Goal: Task Accomplishment & Management: Use online tool/utility

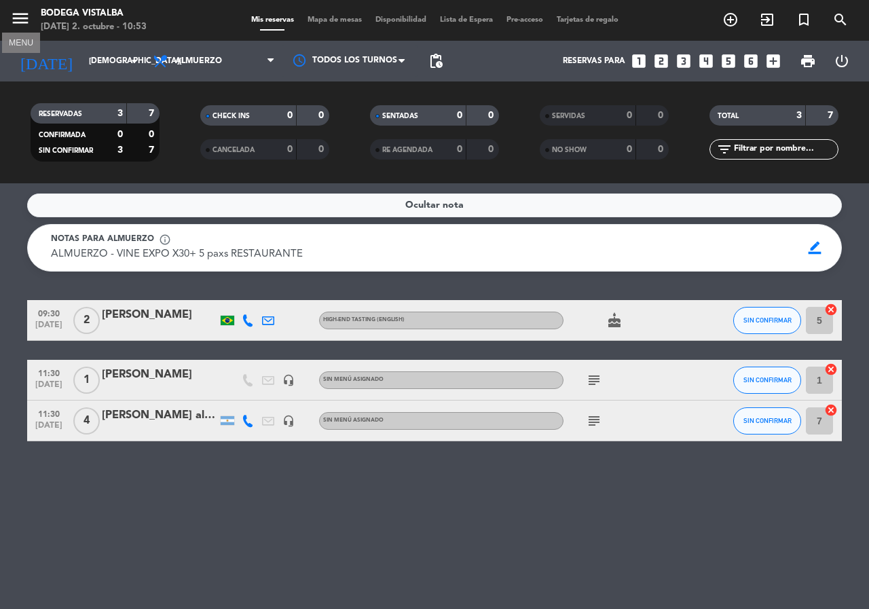
click at [22, 16] on icon "menu" at bounding box center [20, 18] width 20 height 20
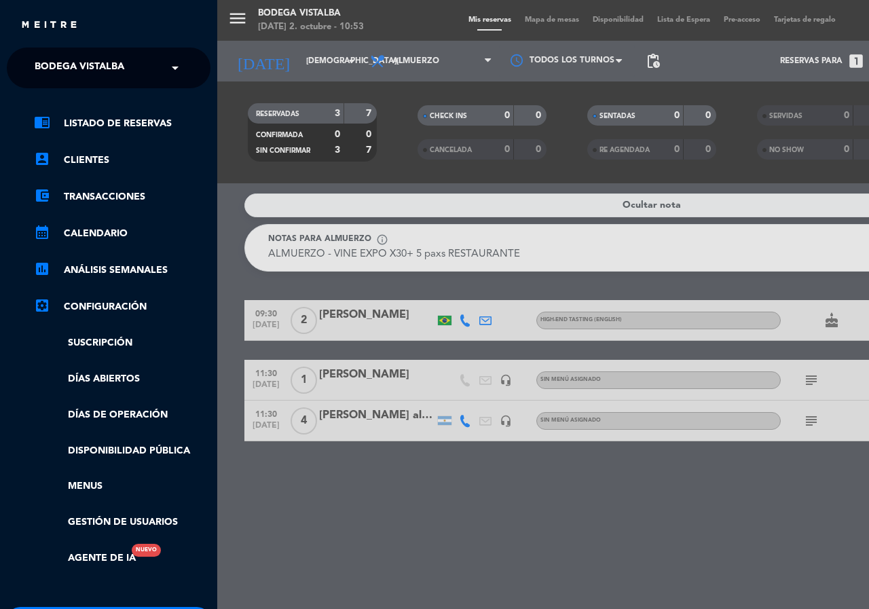
click at [113, 303] on link "settings_applications Configuración" at bounding box center [122, 307] width 176 height 16
click at [40, 303] on icon "settings_applications" at bounding box center [42, 305] width 16 height 16
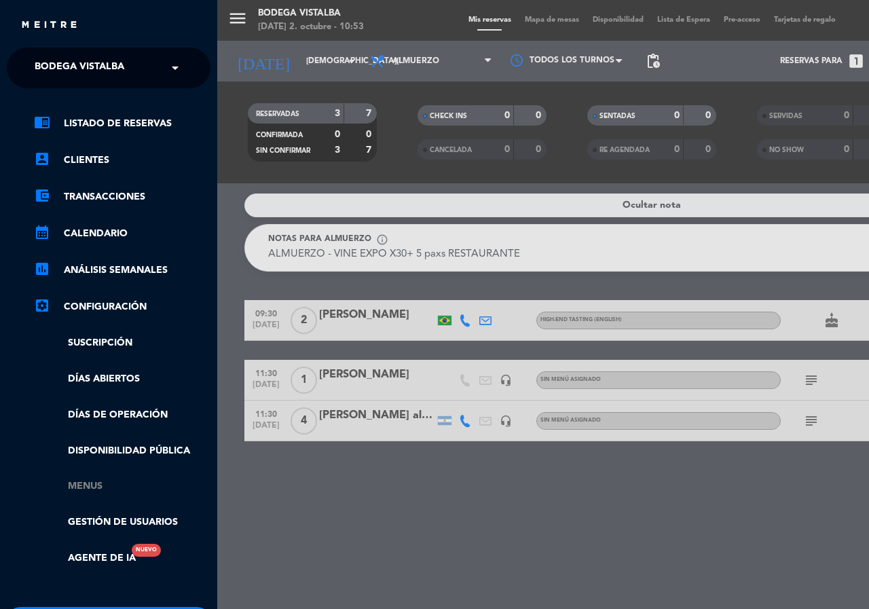
click at [85, 488] on link "Menus" at bounding box center [122, 486] width 176 height 16
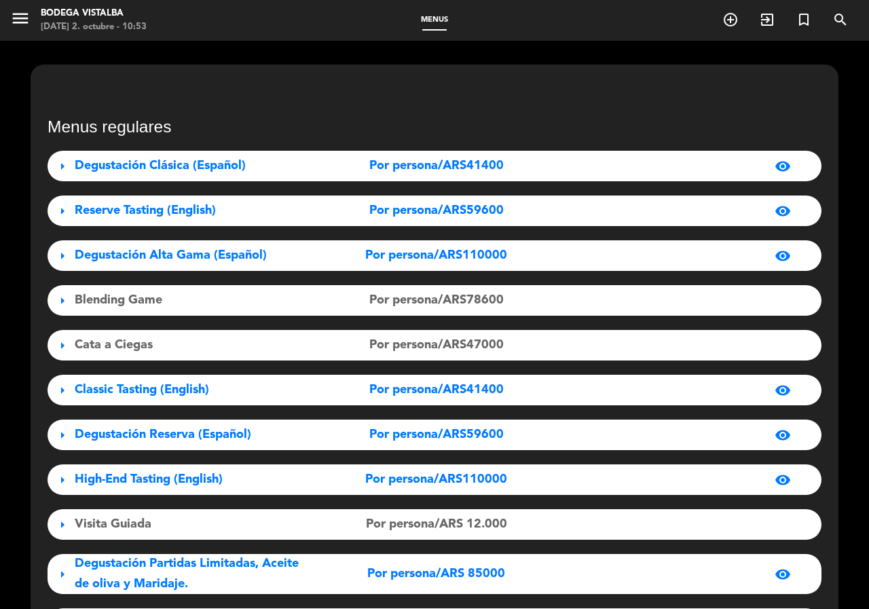
click at [398, 172] on span "Por persona/ARS41400" at bounding box center [436, 166] width 134 height 20
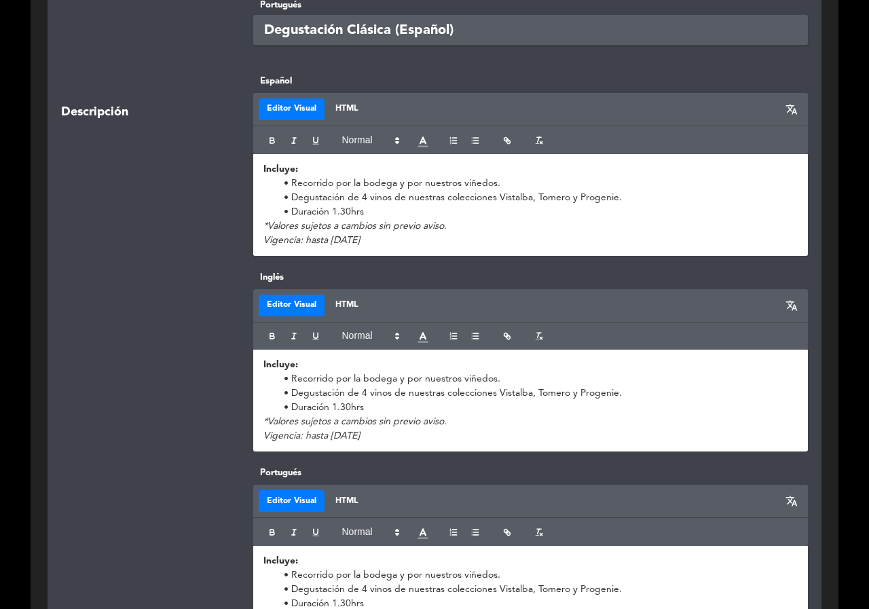
scroll to position [339, 0]
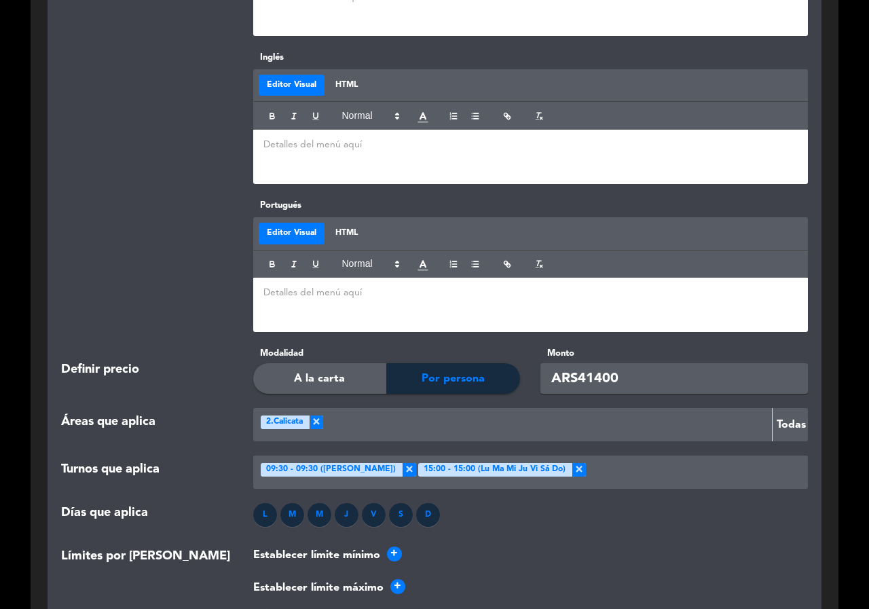
drag, startPoint x: 164, startPoint y: 459, endPoint x: 155, endPoint y: 524, distance: 65.7
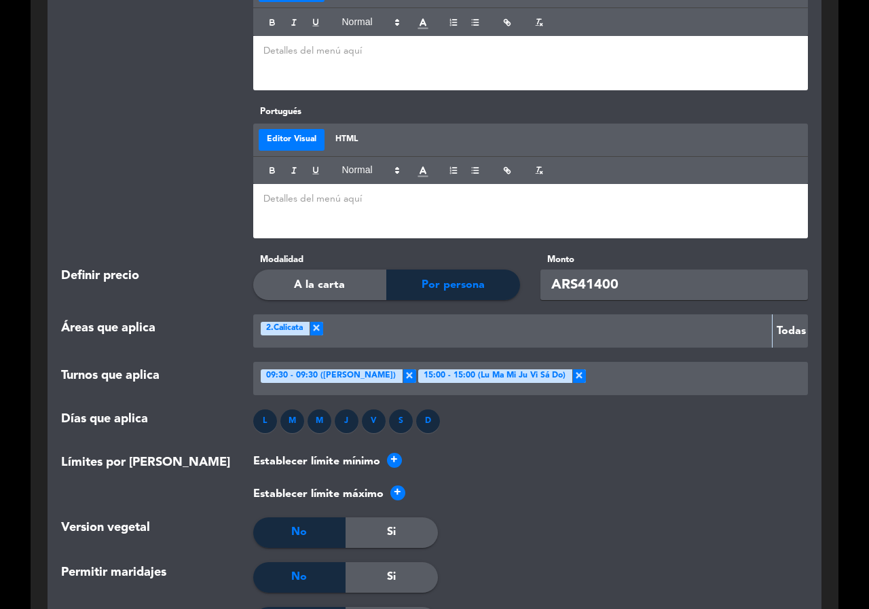
scroll to position [1203, 0]
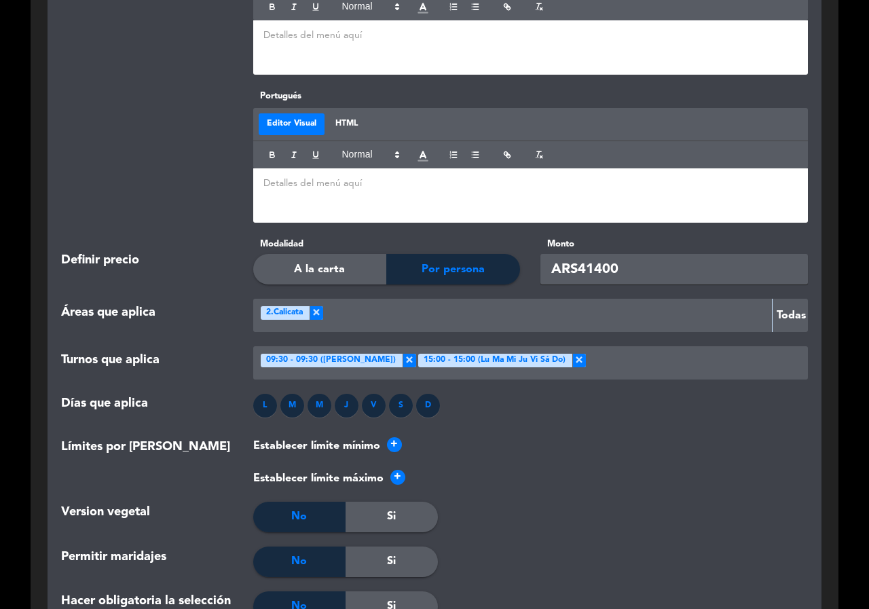
click at [649, 269] on input "ARS41400" at bounding box center [673, 269] width 267 height 31
click at [682, 470] on div "Establecer límite máximo +" at bounding box center [530, 479] width 555 height 18
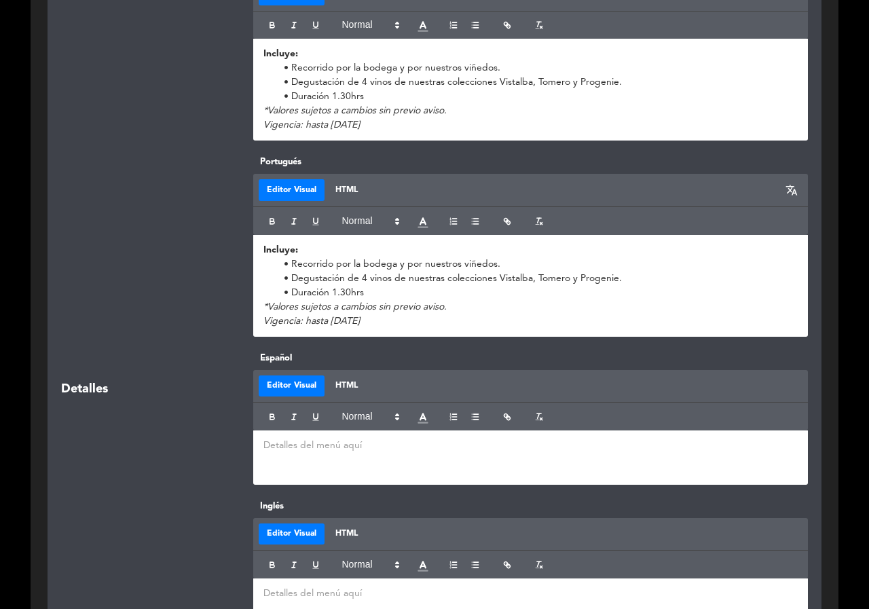
scroll to position [0, 0]
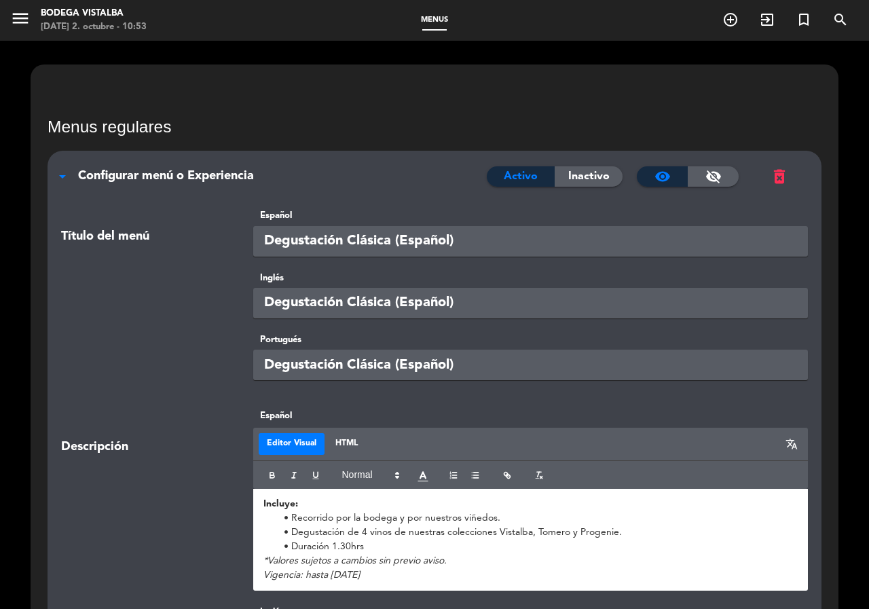
drag, startPoint x: 682, startPoint y: 470, endPoint x: 702, endPoint y: 248, distance: 222.2
